Goal: Find specific page/section: Find specific page/section

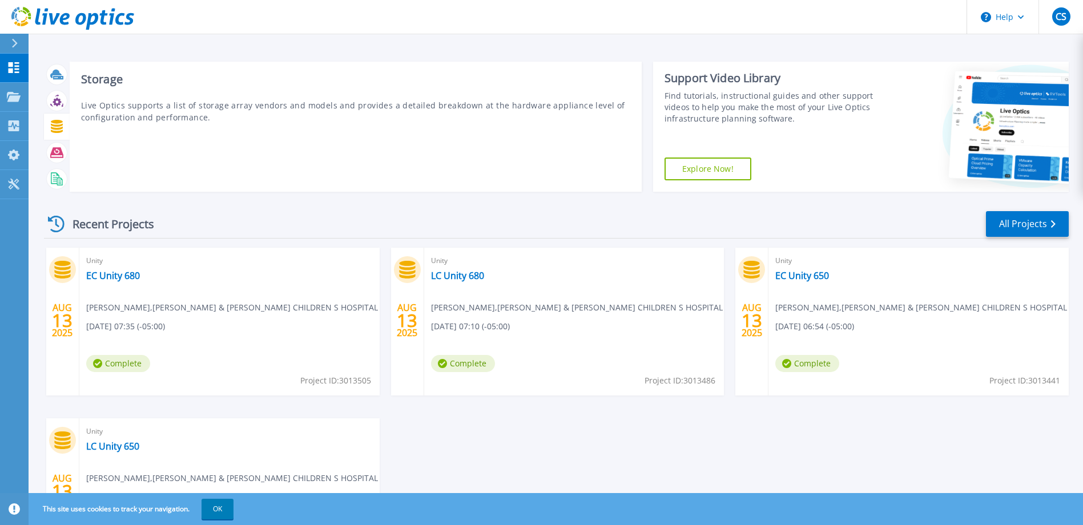
click at [57, 127] on icon at bounding box center [57, 126] width 12 height 13
click at [53, 135] on div at bounding box center [57, 126] width 20 height 20
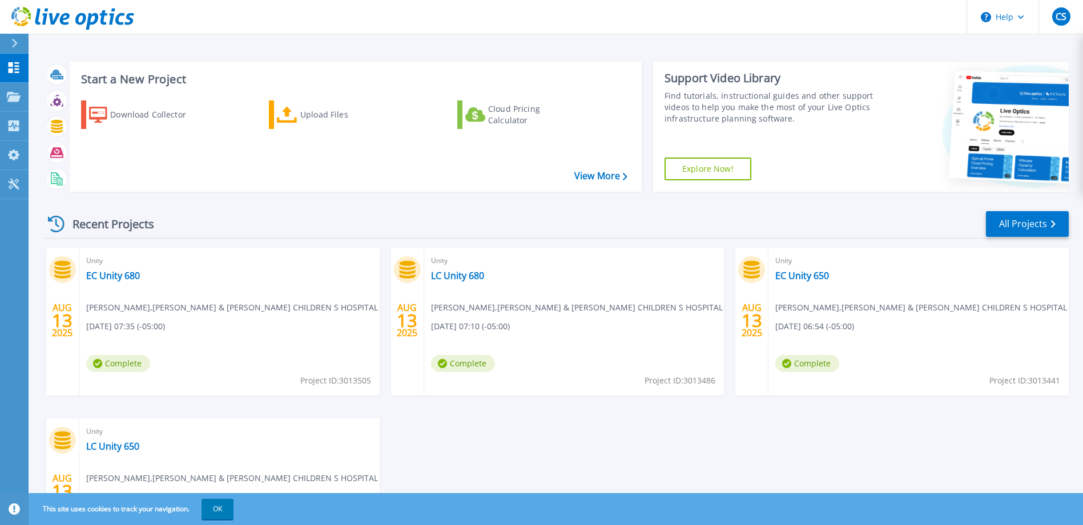
click at [64, 270] on icon at bounding box center [62, 270] width 16 height 18
click at [17, 99] on icon at bounding box center [14, 97] width 14 height 10
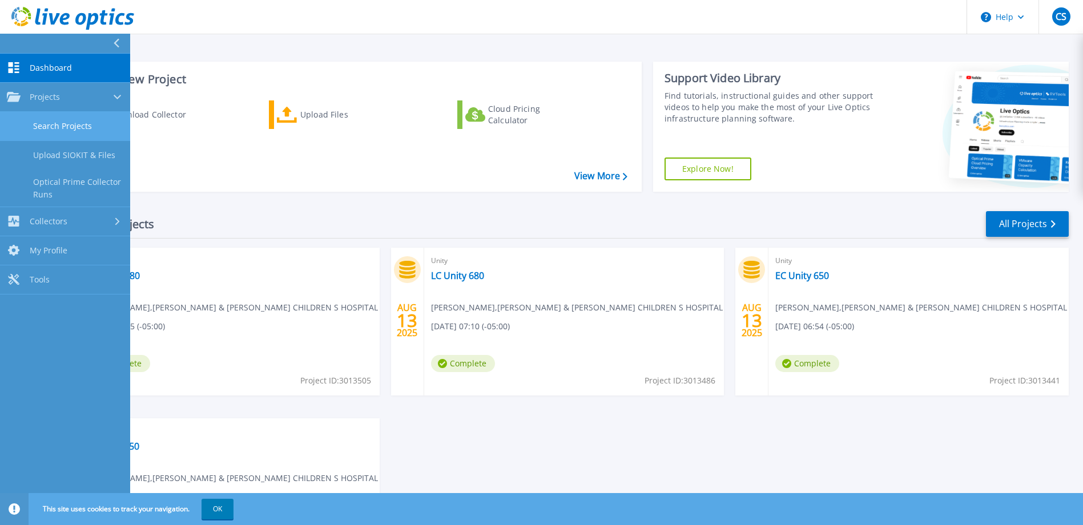
click at [57, 132] on link "Search Projects" at bounding box center [65, 126] width 130 height 29
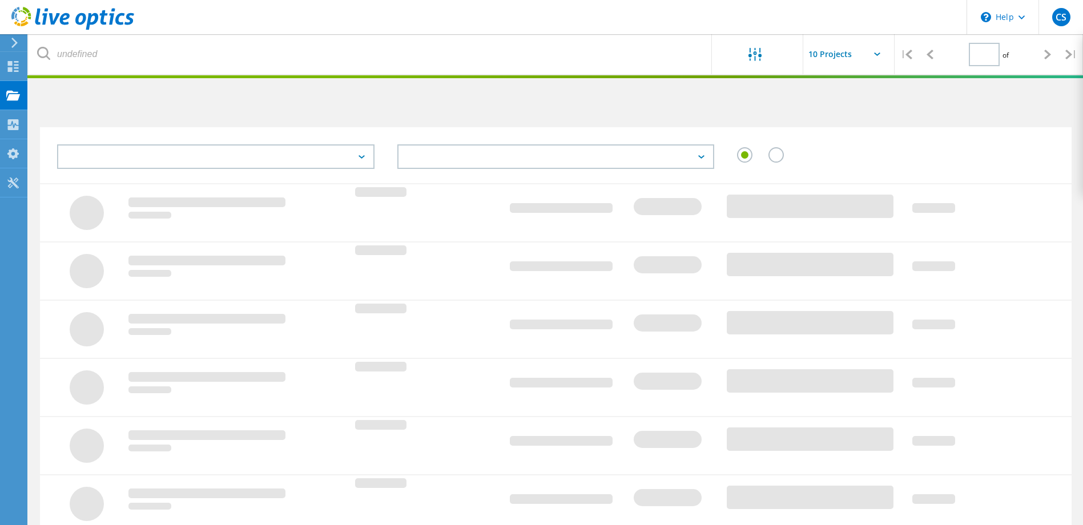
type input "1"
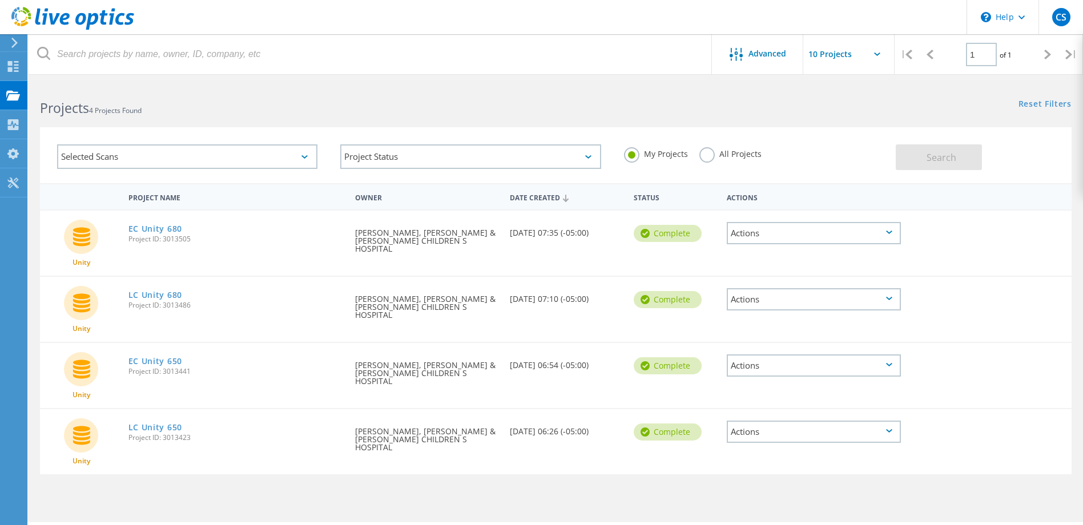
click at [814, 231] on div "Actions" at bounding box center [814, 233] width 174 height 22
click at [995, 249] on div "Unity EC Unity 680 Project ID: 3013505 Requested By [PERSON_NAME], [PERSON_NAME…" at bounding box center [556, 243] width 1032 height 65
click at [173, 233] on link "EC Unity 680" at bounding box center [155, 229] width 54 height 8
